Goal: Navigation & Orientation: Find specific page/section

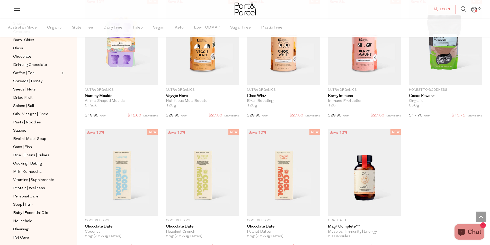
scroll to position [113, 0]
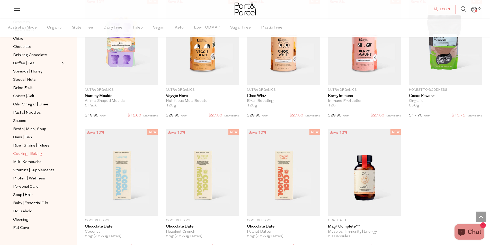
click at [33, 151] on span "Cooking | Baking" at bounding box center [27, 154] width 29 height 6
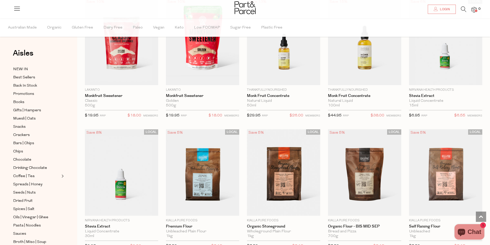
scroll to position [1133, 0]
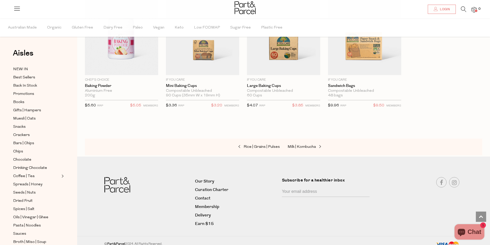
scroll to position [2178, 0]
click at [26, 109] on span "Gifts | Hampers" at bounding box center [27, 111] width 28 height 6
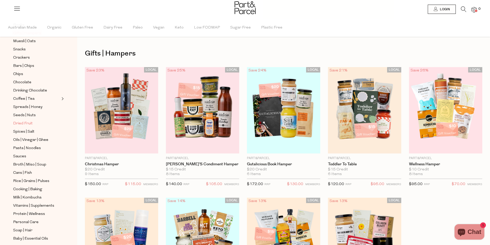
click at [30, 121] on span "Dried Fruit" at bounding box center [23, 124] width 20 height 6
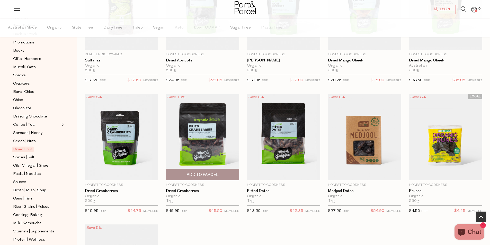
scroll to position [103, 0]
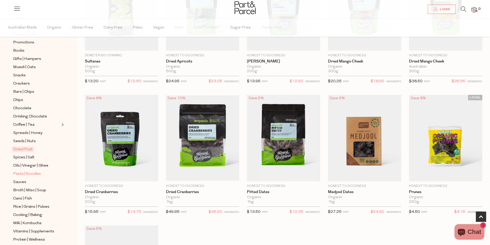
click at [34, 171] on span "Pasta | Noodles" at bounding box center [27, 174] width 28 height 6
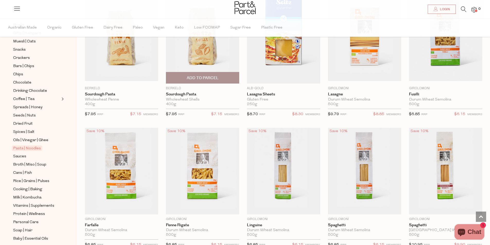
scroll to position [618, 0]
